Goal: Check status: Check status

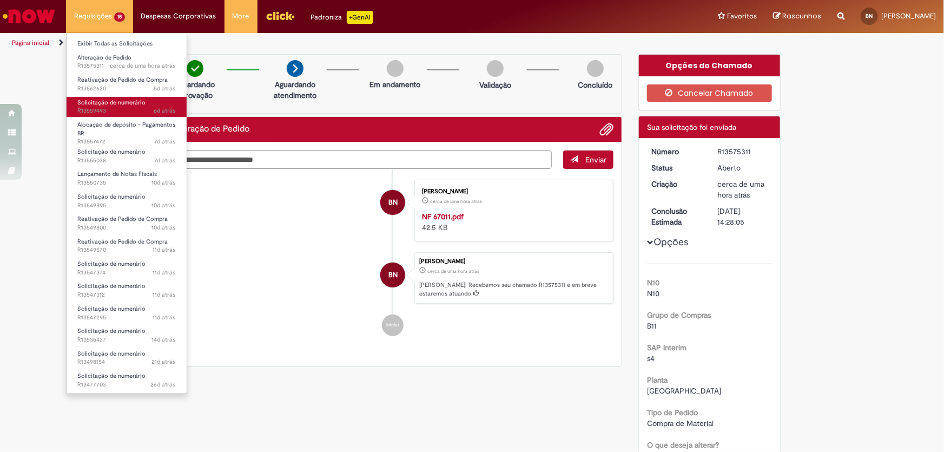
click at [129, 105] on span "Solicitação de numerário" at bounding box center [111, 102] width 68 height 8
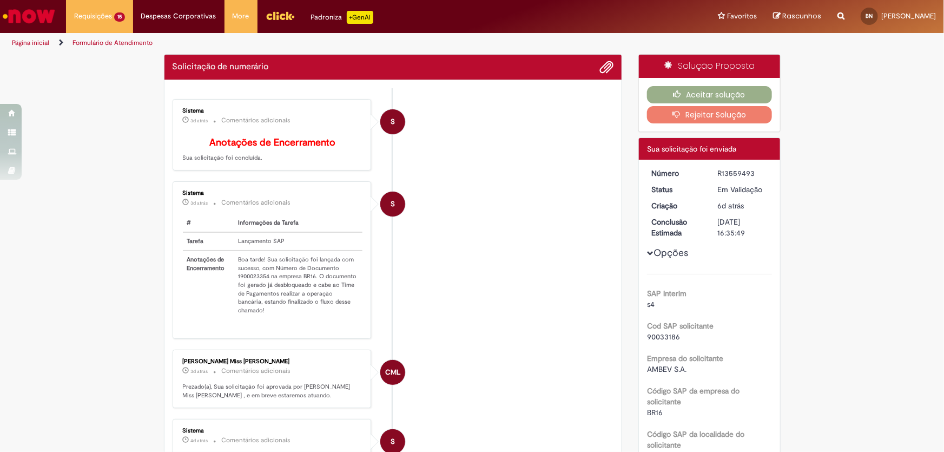
click at [254, 287] on td "Boa tarde! Sua solicitação foi lançada com sucesso, com Número de Documento 190…" at bounding box center [298, 285] width 129 height 69
copy td "1900023354"
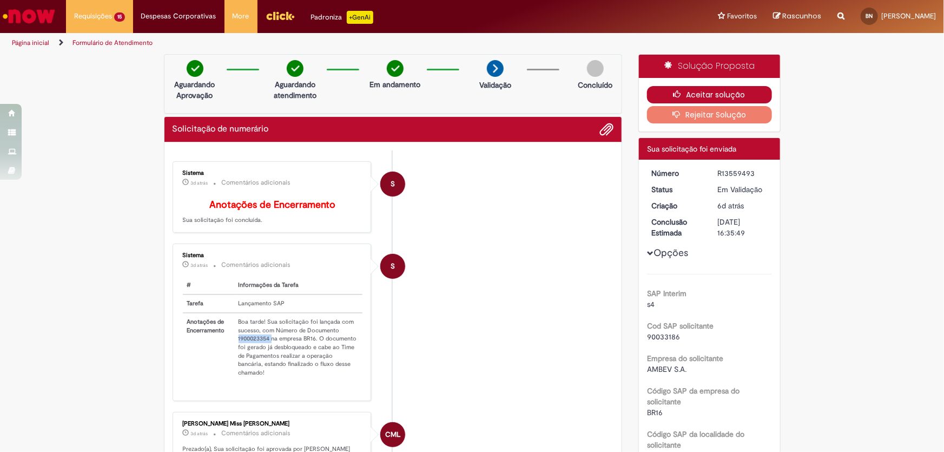
click at [709, 90] on button "Aceitar solução" at bounding box center [709, 94] width 125 height 17
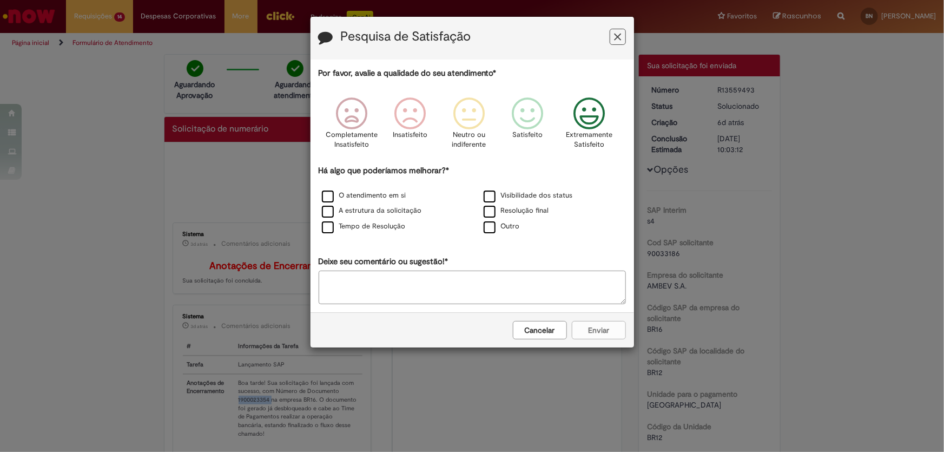
click at [591, 118] on icon "Feedback" at bounding box center [589, 113] width 41 height 32
click at [350, 196] on label "O atendimento em si" at bounding box center [364, 195] width 84 height 10
click at [614, 331] on button "Enviar" at bounding box center [599, 330] width 54 height 18
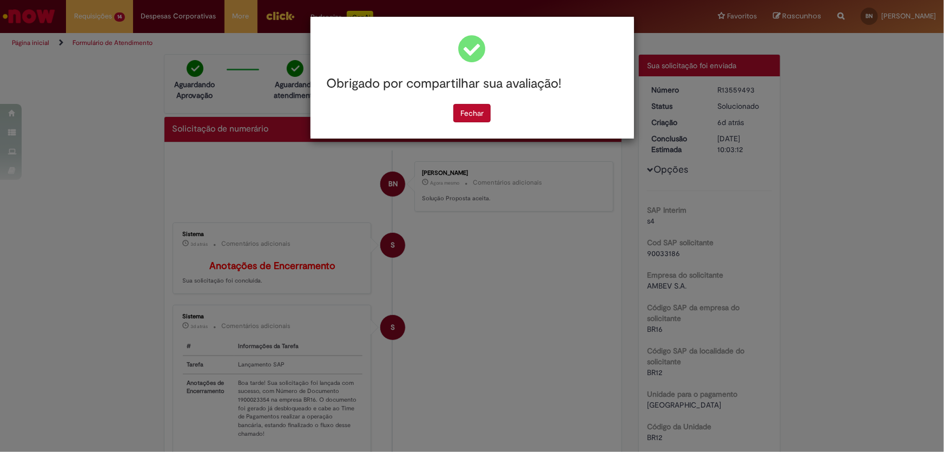
click at [469, 114] on div "Obrigado por compartilhar sua avaliação! [GEOGRAPHIC_DATA]" at bounding box center [473, 78] width 324 height 122
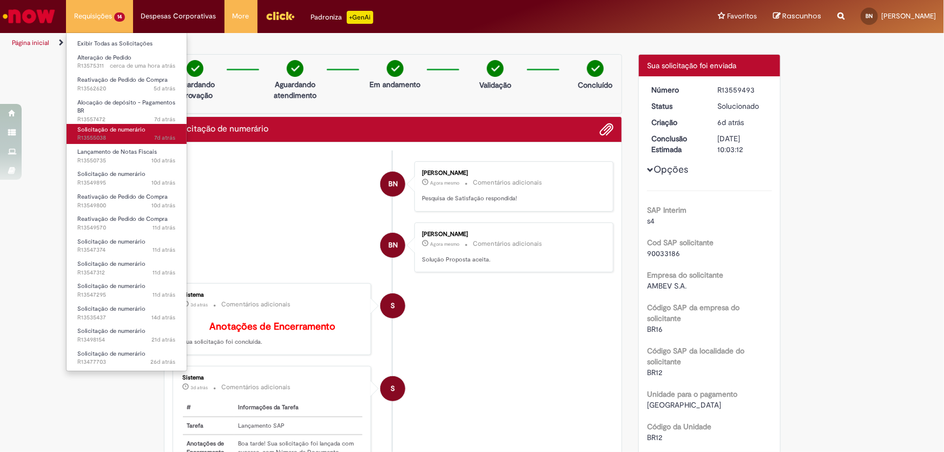
click at [117, 136] on span "7d atrás 7 dias atrás R13555038" at bounding box center [126, 138] width 98 height 9
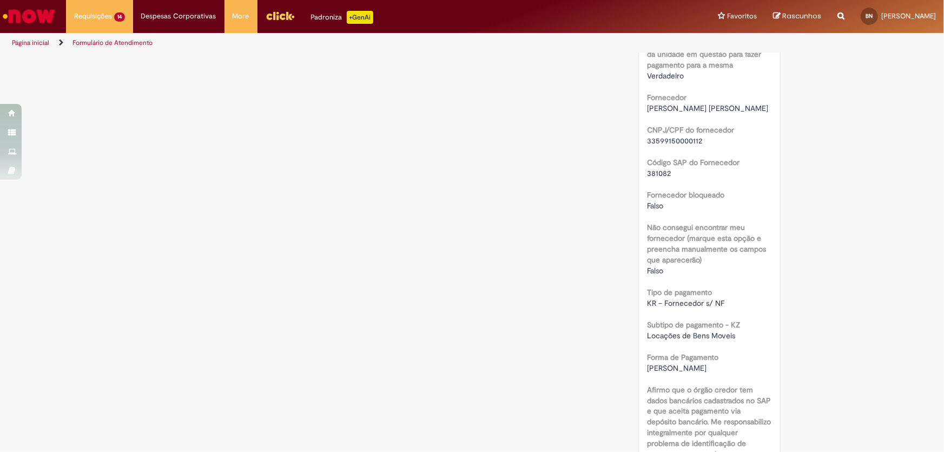
scroll to position [934, 0]
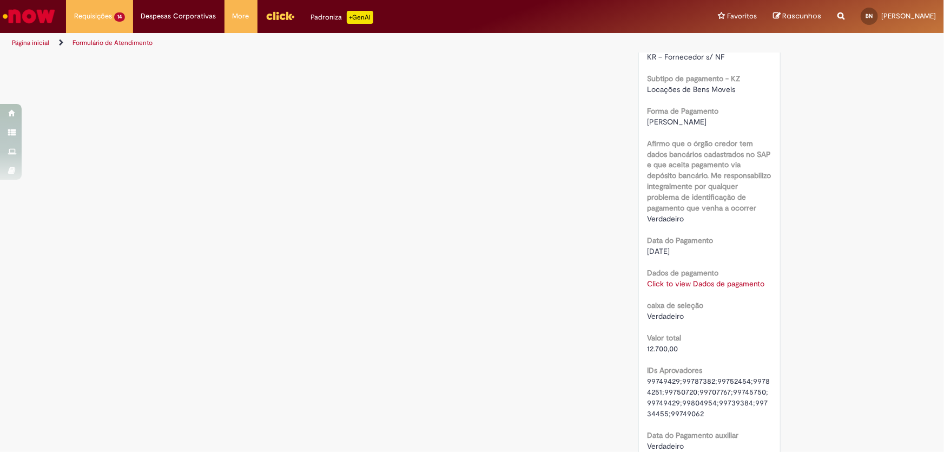
click at [684, 289] on link "Click to view Dados de pagamento" at bounding box center [705, 284] width 117 height 10
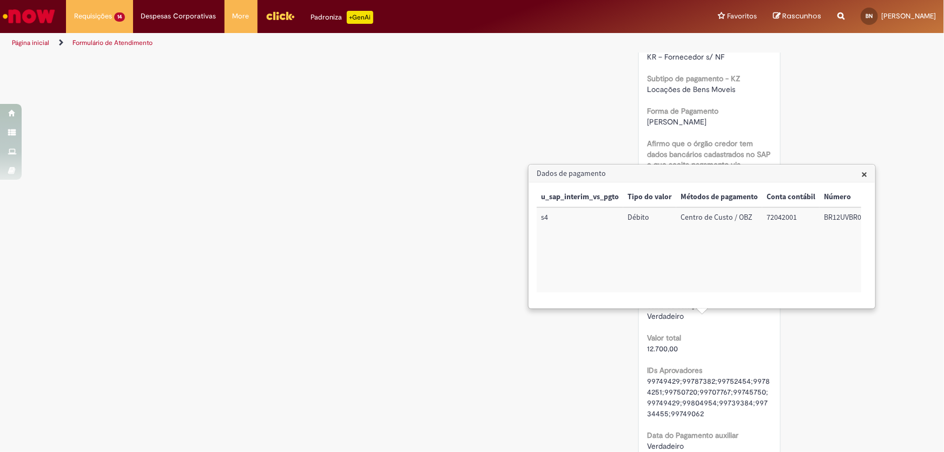
click at [785, 218] on td "72042001" at bounding box center [790, 249] width 57 height 85
copy td "72042001"
click at [838, 216] on td "BR12UVBR02" at bounding box center [845, 249] width 50 height 85
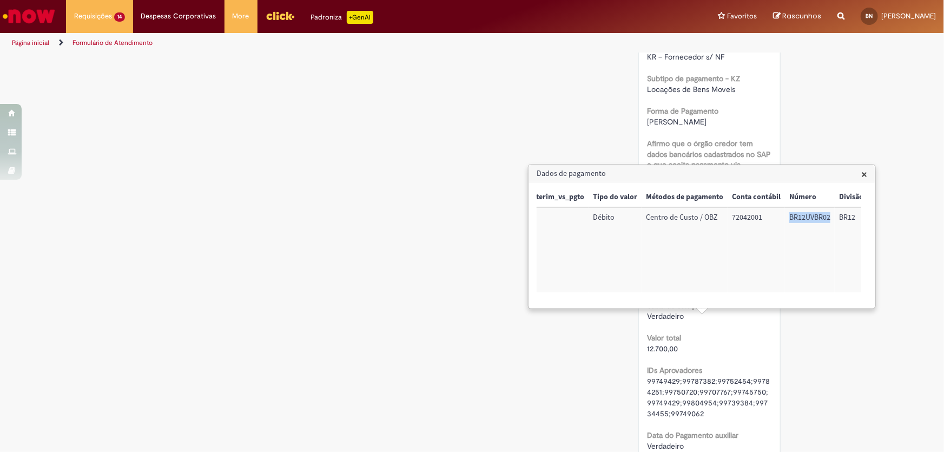
scroll to position [0, 35]
copy td "BR12UVBR02"
click at [862, 172] on span "×" at bounding box center [864, 174] width 6 height 15
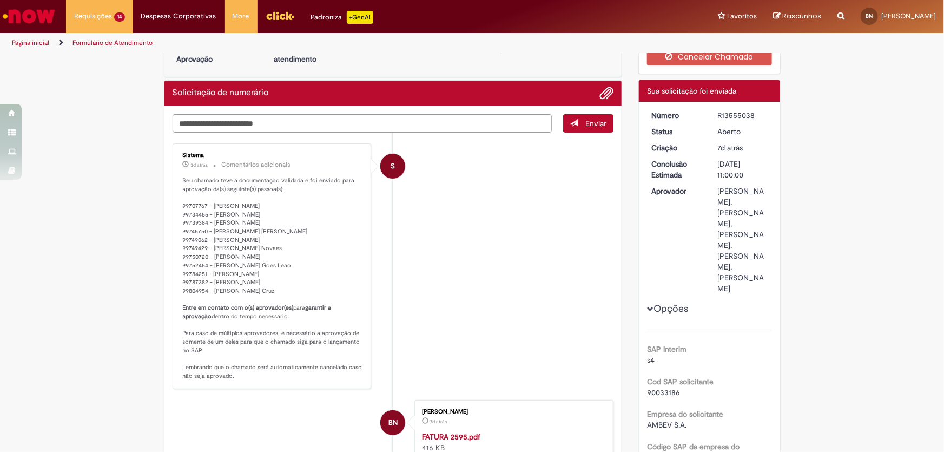
scroll to position [0, 0]
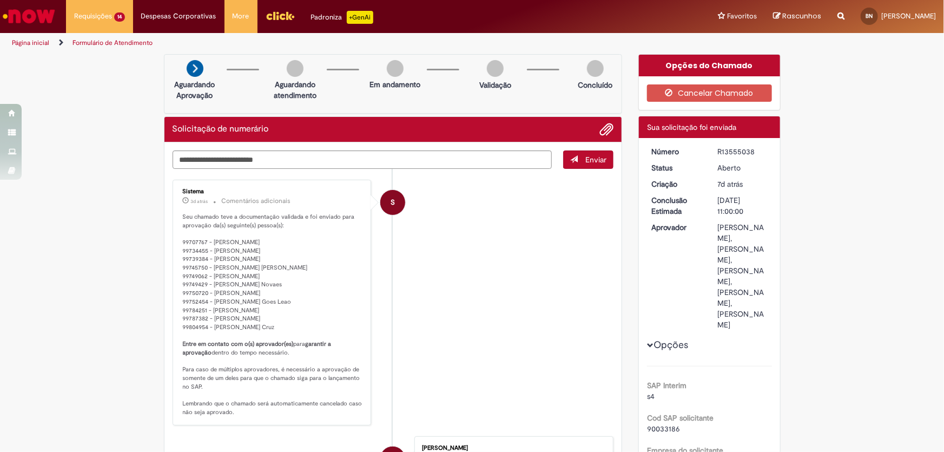
click at [730, 152] on div "R13555038" at bounding box center [743, 151] width 50 height 11
copy div "R13555038"
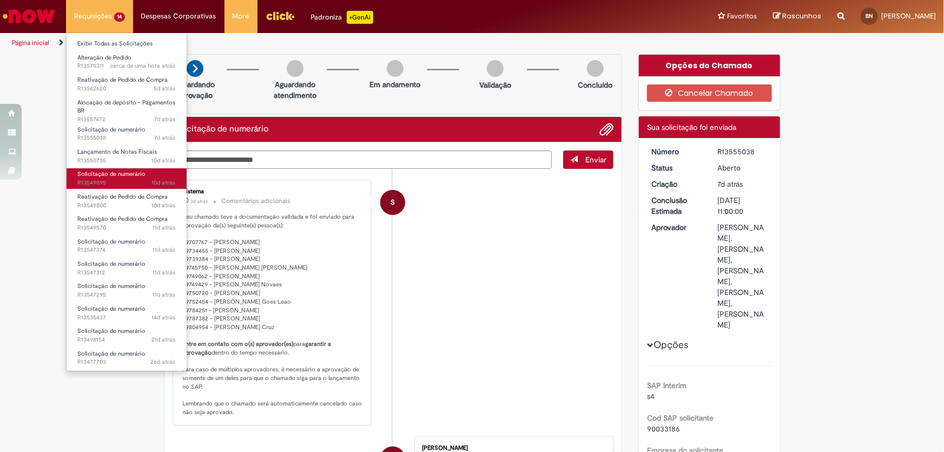
click at [114, 181] on span "10d atrás 10 dias atrás R13549895" at bounding box center [126, 183] width 98 height 9
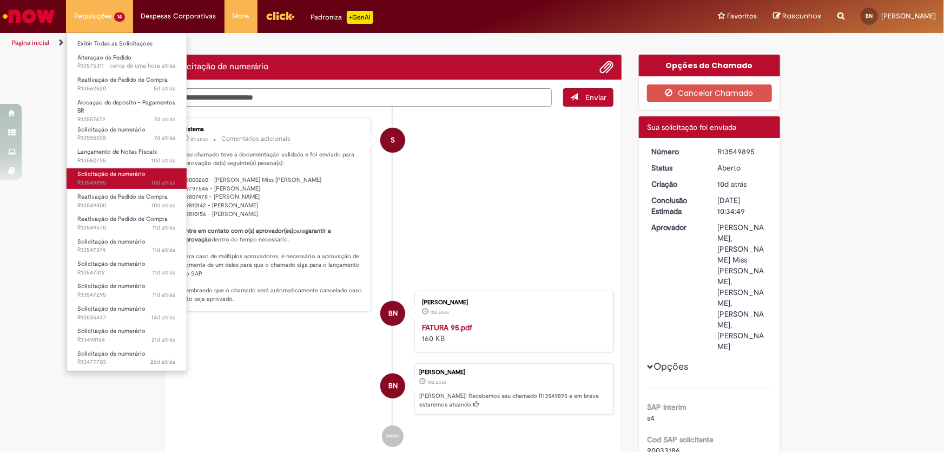
click at [103, 179] on span "10d atrás 10 dias atrás R13549895" at bounding box center [126, 183] width 98 height 9
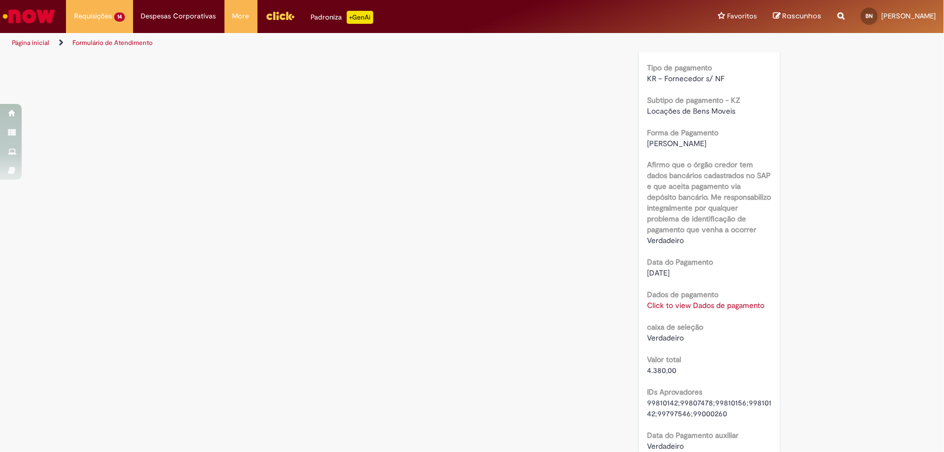
scroll to position [1033, 0]
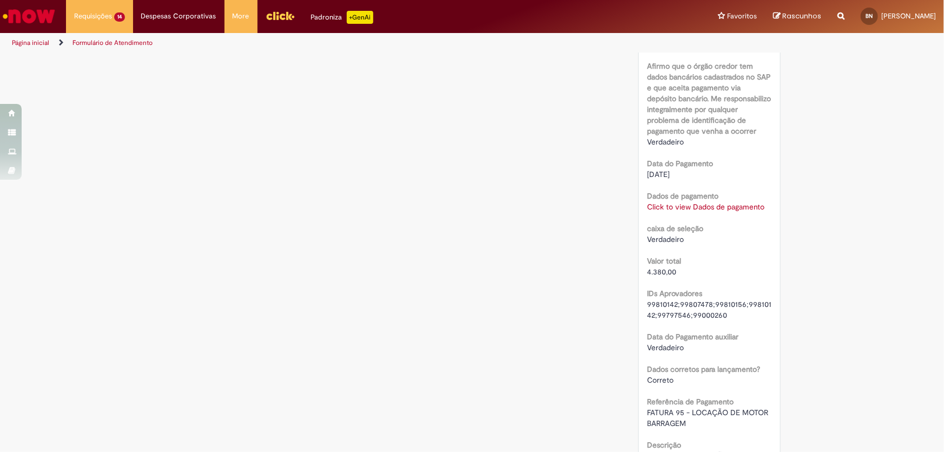
click at [676, 206] on link "Click to view Dados de pagamento" at bounding box center [705, 207] width 117 height 10
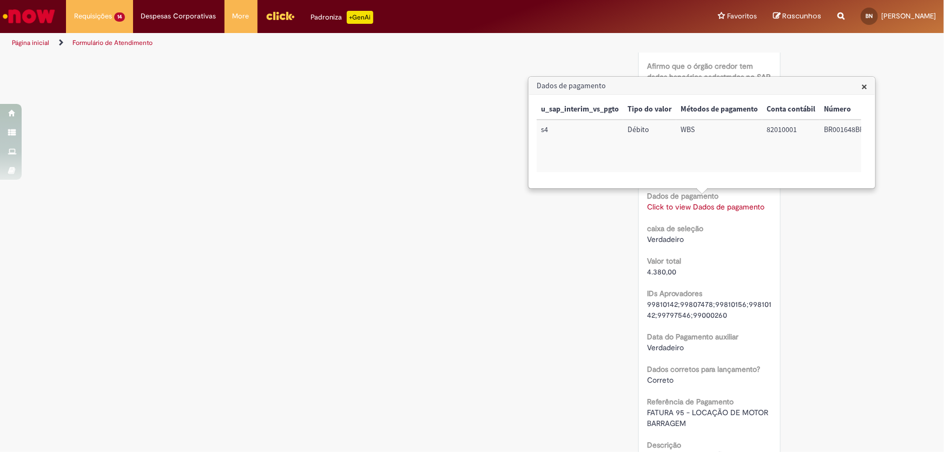
click at [781, 129] on td "82010001" at bounding box center [790, 146] width 57 height 52
click at [781, 130] on td "82010001" at bounding box center [790, 146] width 57 height 52
copy td "82010001"
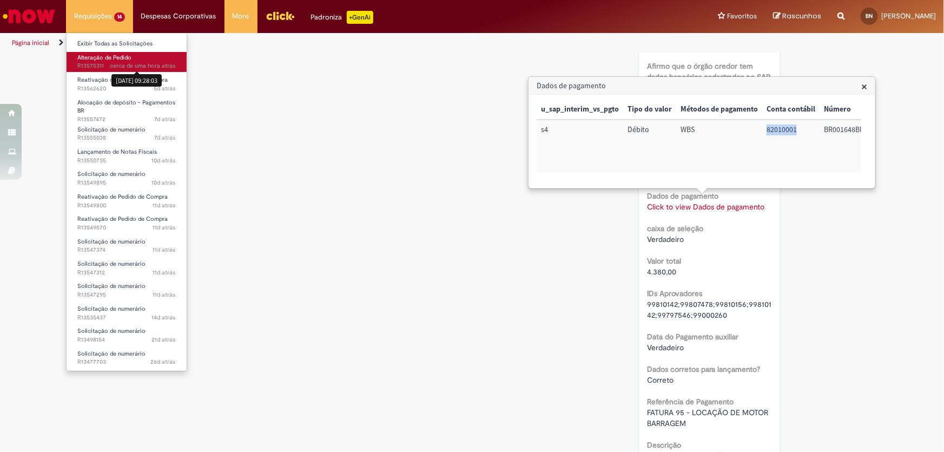
scroll to position [836, 0]
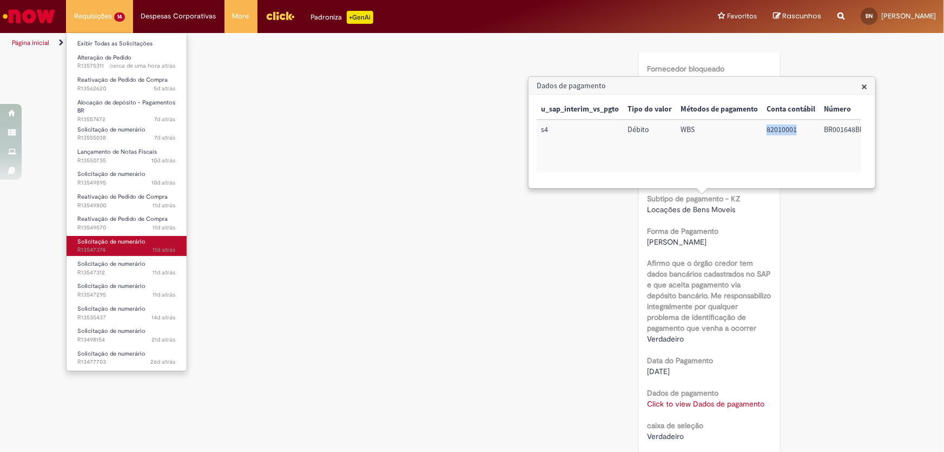
click at [99, 246] on span "11d atrás 11 dias atrás R13547374" at bounding box center [126, 250] width 98 height 9
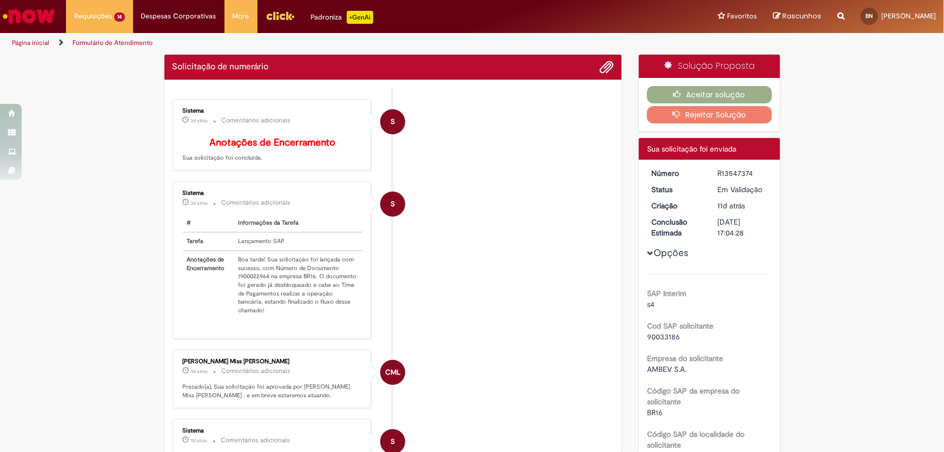
click at [247, 281] on td "Boa tarde! Sua solicitação foi lançada com sucesso, com Número de Documento 190…" at bounding box center [298, 285] width 129 height 69
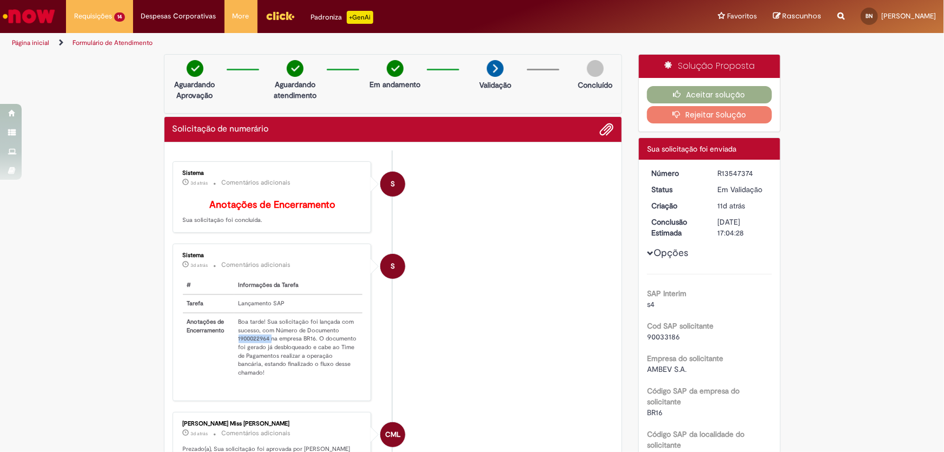
copy td "1900022964"
click at [679, 92] on icon "button" at bounding box center [680, 94] width 13 height 8
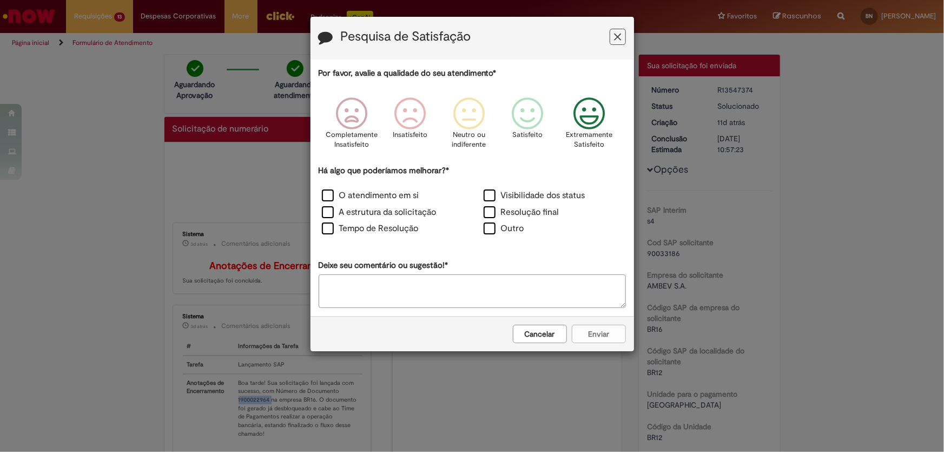
click at [596, 110] on icon "Feedback" at bounding box center [589, 113] width 41 height 32
click at [345, 195] on label "O atendimento em si" at bounding box center [370, 195] width 97 height 12
click at [593, 332] on button "Enviar" at bounding box center [599, 334] width 54 height 18
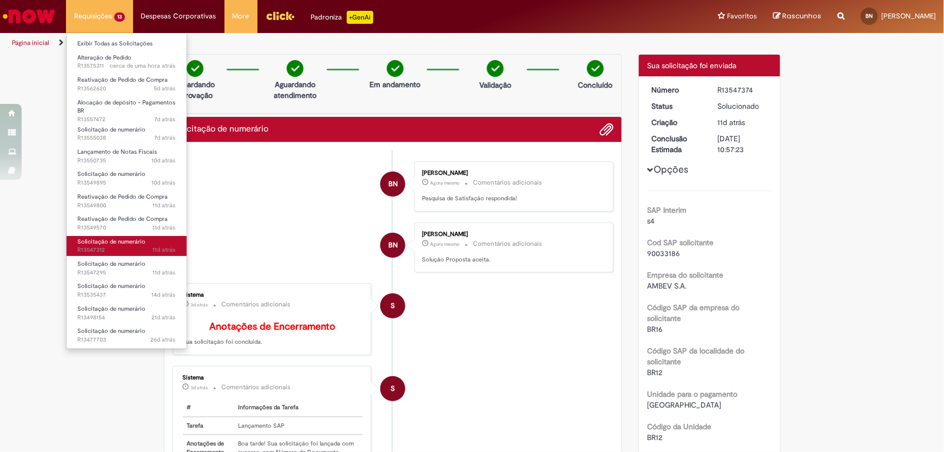
click at [109, 244] on span "Solicitação de numerário" at bounding box center [111, 242] width 68 height 8
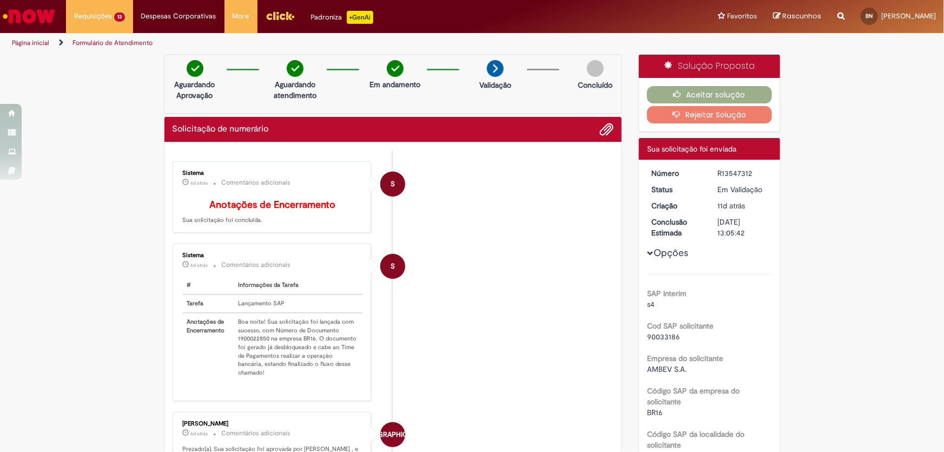
click at [254, 346] on td "Boa noite! Sua solicitação foi lançada com sucesso, com Número de Documento 190…" at bounding box center [298, 347] width 129 height 69
copy td "1900022850"
click at [723, 91] on button "Aceitar solução" at bounding box center [709, 94] width 125 height 17
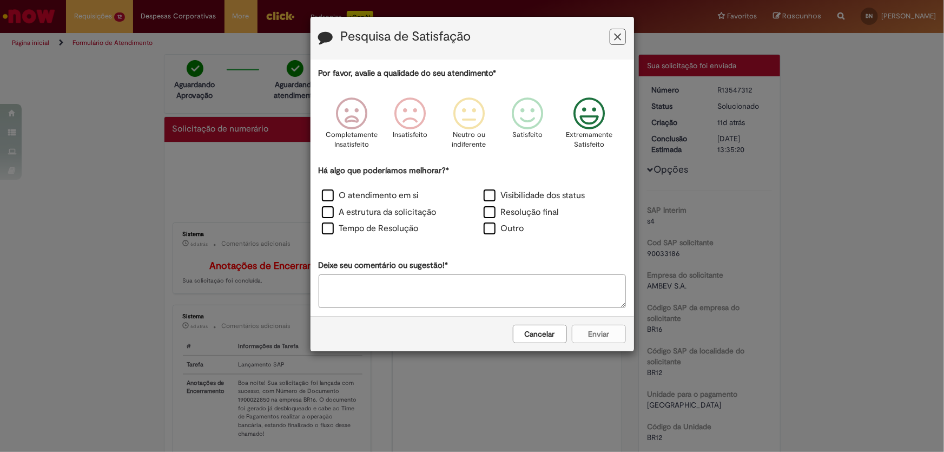
click at [601, 102] on icon "Feedback" at bounding box center [589, 113] width 41 height 32
click at [352, 198] on label "O atendimento em si" at bounding box center [370, 195] width 97 height 12
click at [590, 328] on button "Enviar" at bounding box center [599, 334] width 54 height 18
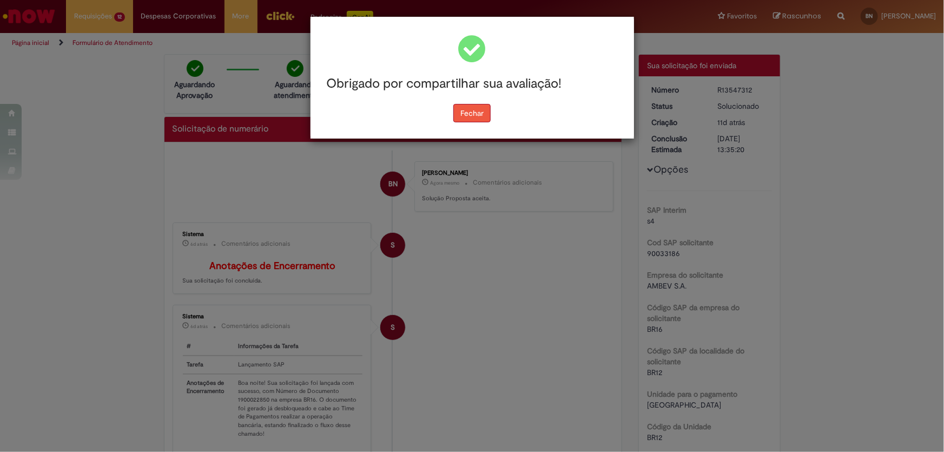
click at [470, 110] on button "Fechar" at bounding box center [471, 113] width 37 height 18
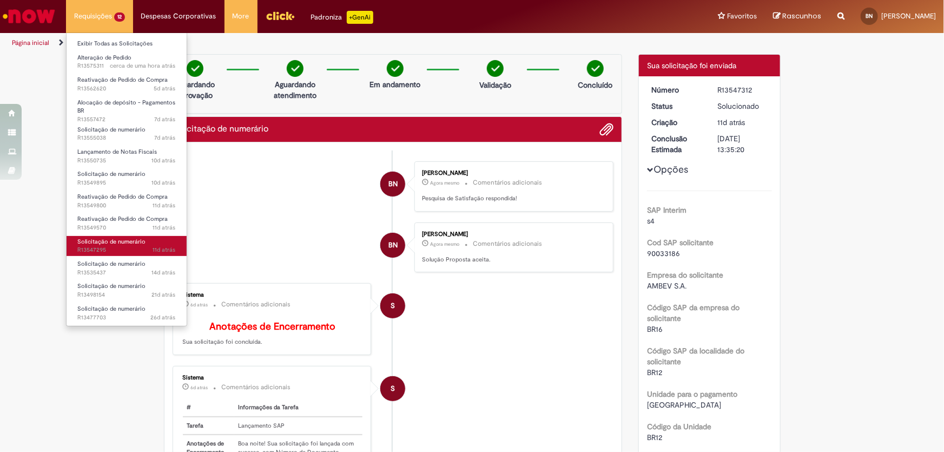
click at [104, 247] on span "11d atrás 11 dias atrás R13547295" at bounding box center [126, 250] width 98 height 9
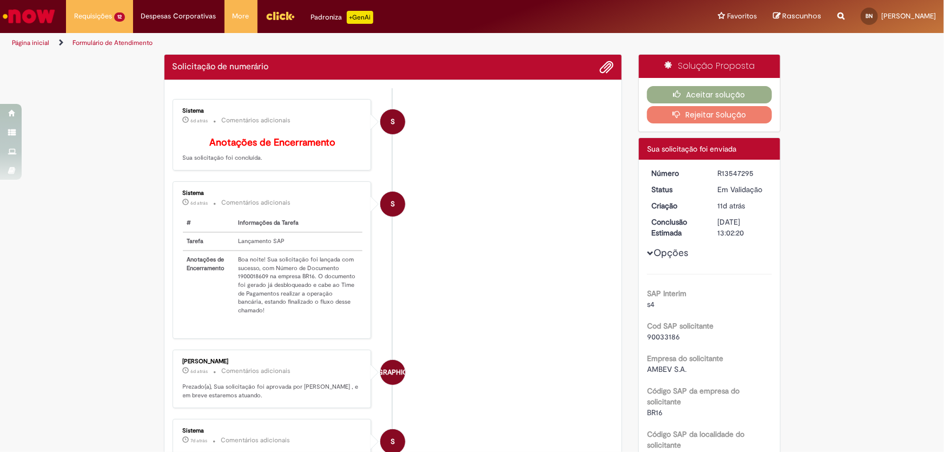
click at [252, 287] on td "Boa noite! Sua solicitação foi lançada com sucesso, com Número de Documento 190…" at bounding box center [298, 285] width 129 height 69
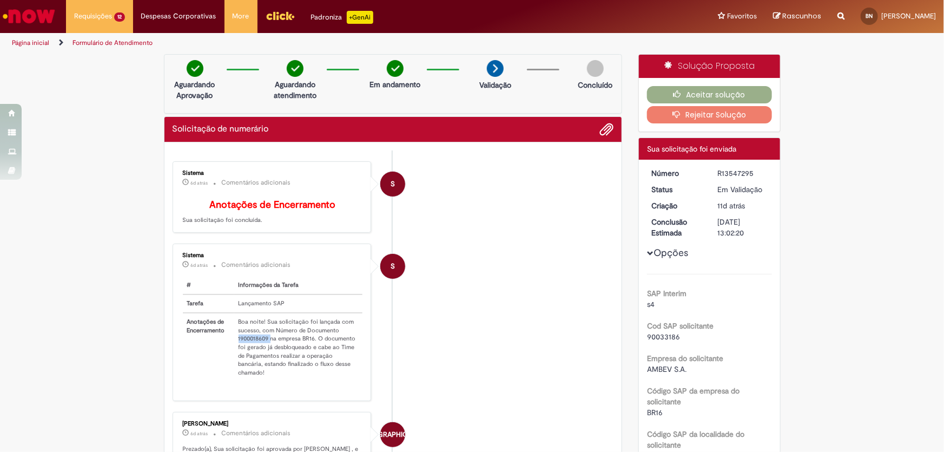
copy td "1900018609"
click at [671, 88] on button "Aceitar solução" at bounding box center [709, 94] width 125 height 17
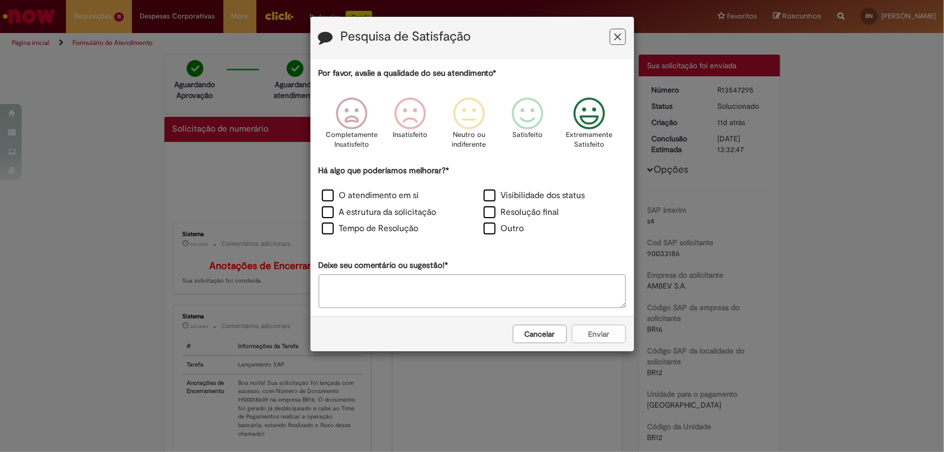
click at [595, 113] on icon "Feedback" at bounding box center [589, 113] width 41 height 32
click at [353, 196] on label "O atendimento em si" at bounding box center [370, 195] width 97 height 12
click at [597, 331] on button "Enviar" at bounding box center [599, 334] width 54 height 18
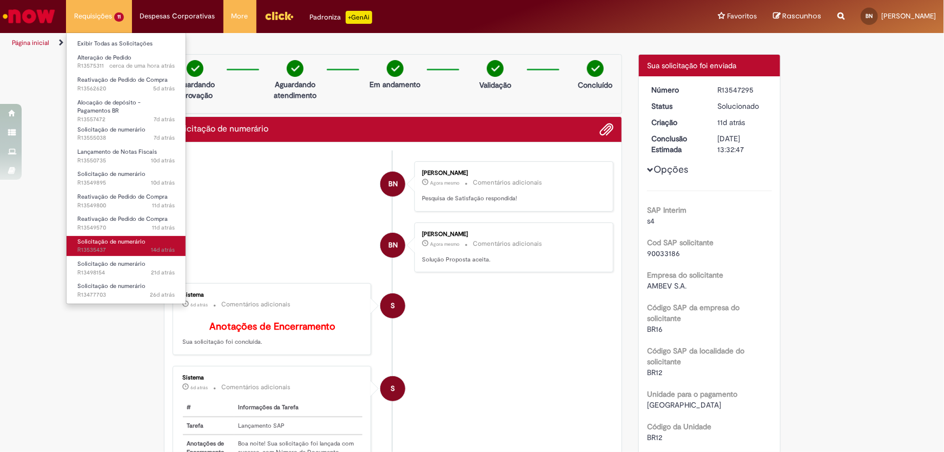
click at [108, 246] on span "14d atrás 14 dias atrás R13535437" at bounding box center [125, 250] width 97 height 9
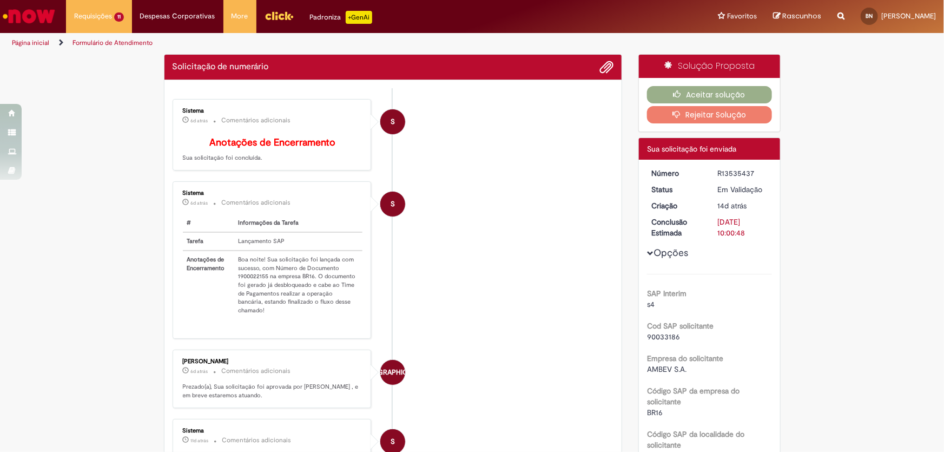
click at [248, 281] on td "Boa noite! Sua solicitação foi lançada com sucesso, com Número de Documento 190…" at bounding box center [298, 285] width 129 height 69
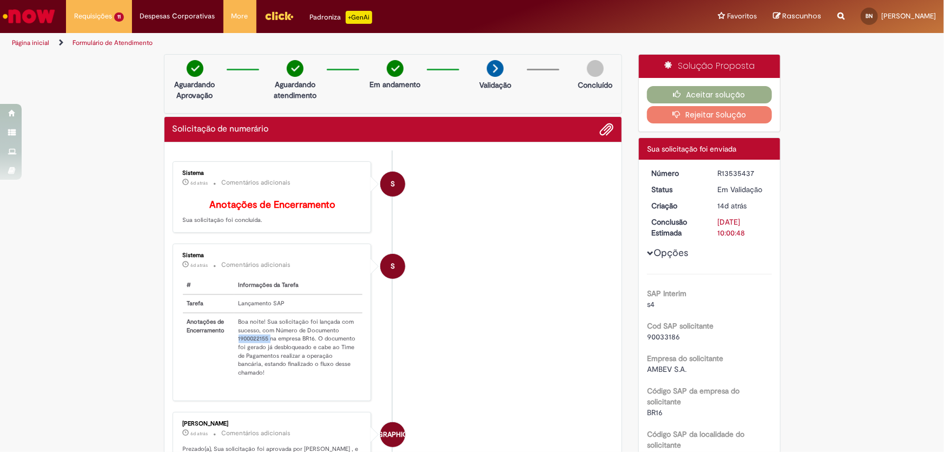
copy td "1900022155"
click at [682, 94] on icon "button" at bounding box center [680, 94] width 13 height 8
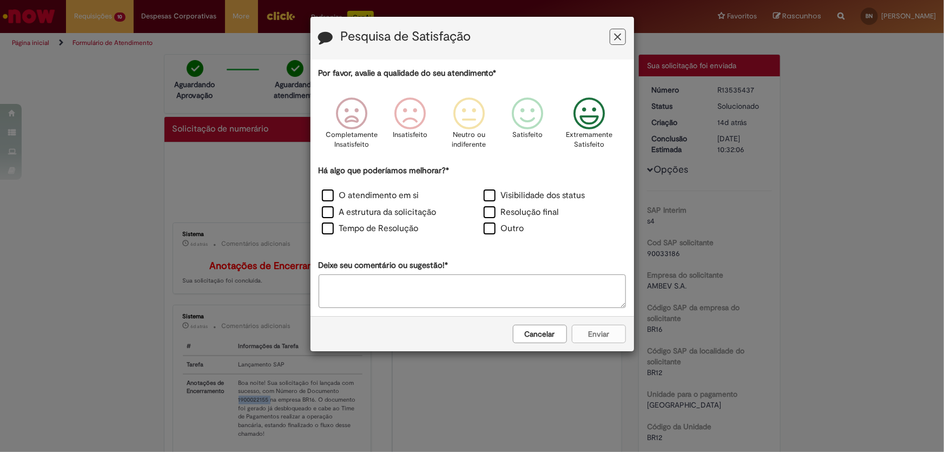
click at [587, 116] on icon "Feedback" at bounding box center [589, 113] width 41 height 32
click at [386, 192] on label "O atendimento em si" at bounding box center [370, 195] width 97 height 12
click at [321, 193] on div "O atendimento em si" at bounding box center [392, 196] width 160 height 15
click at [333, 194] on label "O atendimento em si" at bounding box center [370, 195] width 97 height 12
click at [584, 331] on button "Enviar" at bounding box center [599, 334] width 54 height 18
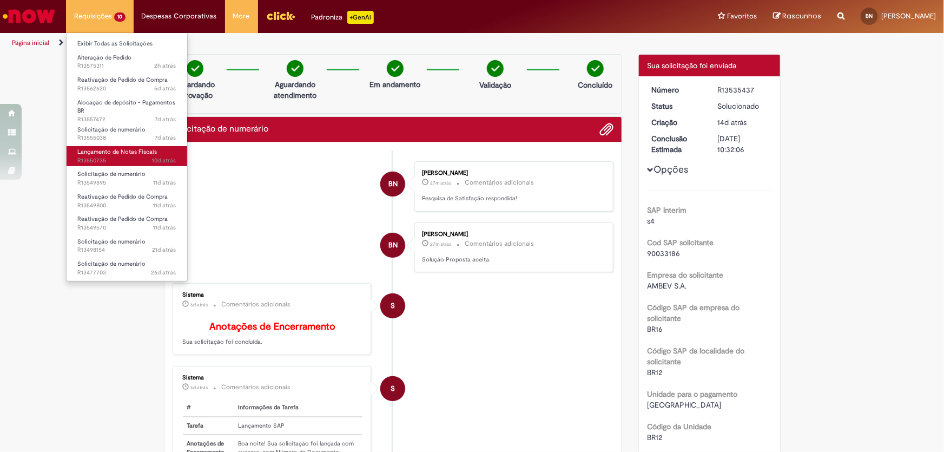
click at [116, 152] on span "Lançamento de Notas Fiscais" at bounding box center [117, 152] width 80 height 8
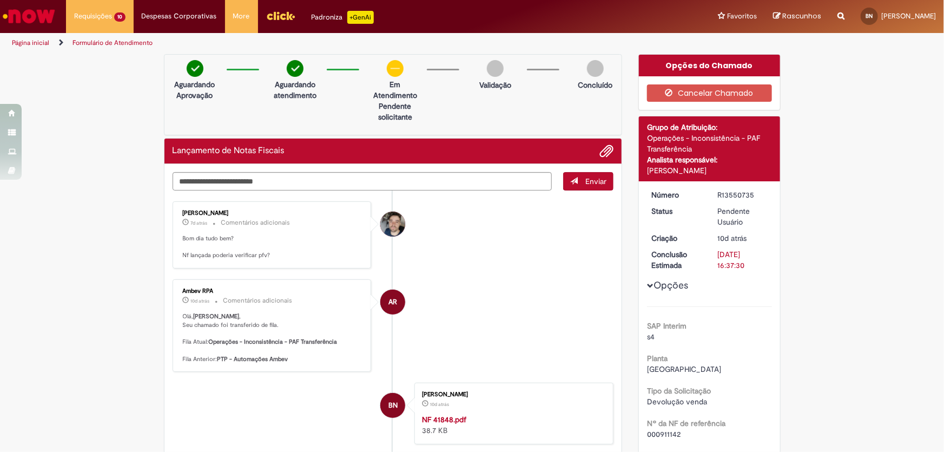
click at [214, 98] on p "Aguardando Aprovação" at bounding box center [195, 90] width 52 height 22
click at [207, 177] on textarea "Digite sua mensagem aqui..." at bounding box center [363, 181] width 380 height 18
type textarea "**********"
